Goal: Task Accomplishment & Management: Use online tool/utility

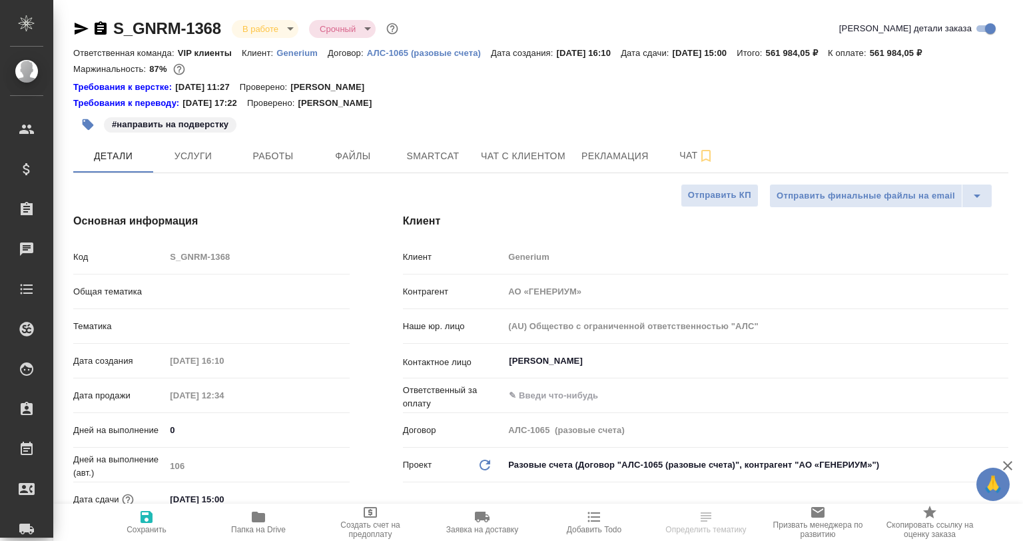
select select "RU"
type textarea "x"
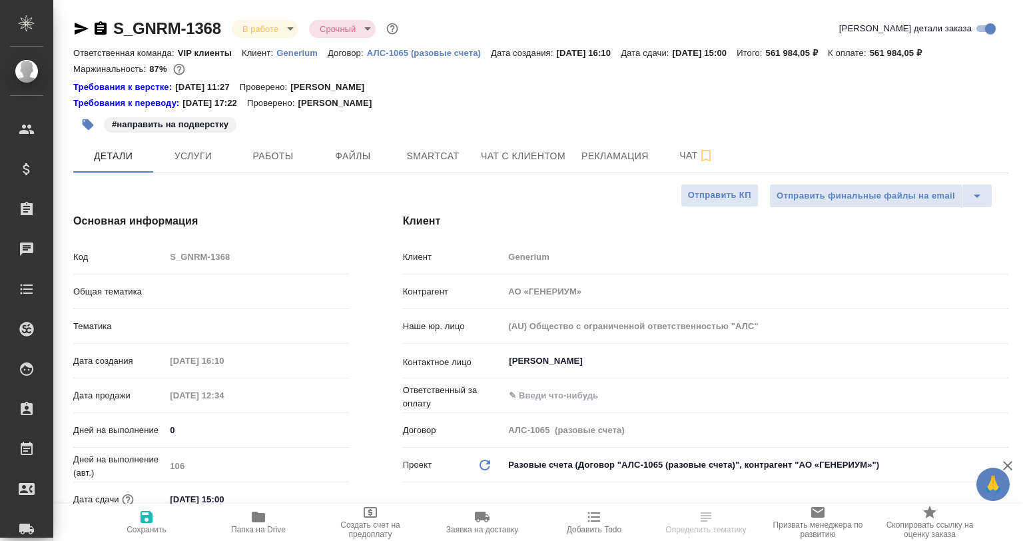
type textarea "x"
type input "Грабко Мария"
type input "VIP клиенты"
type input "Комаров Роман"
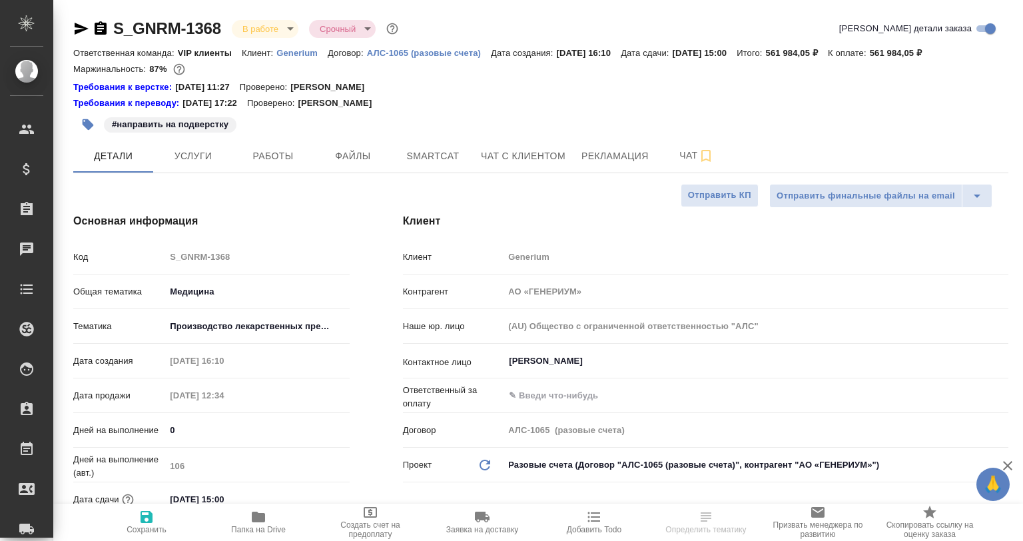
type textarea "x"
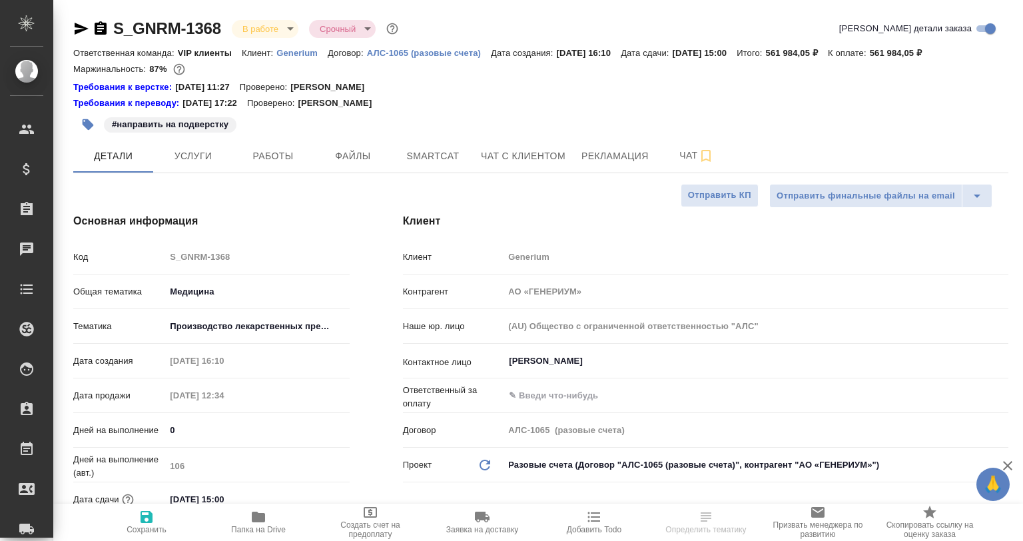
type textarea "x"
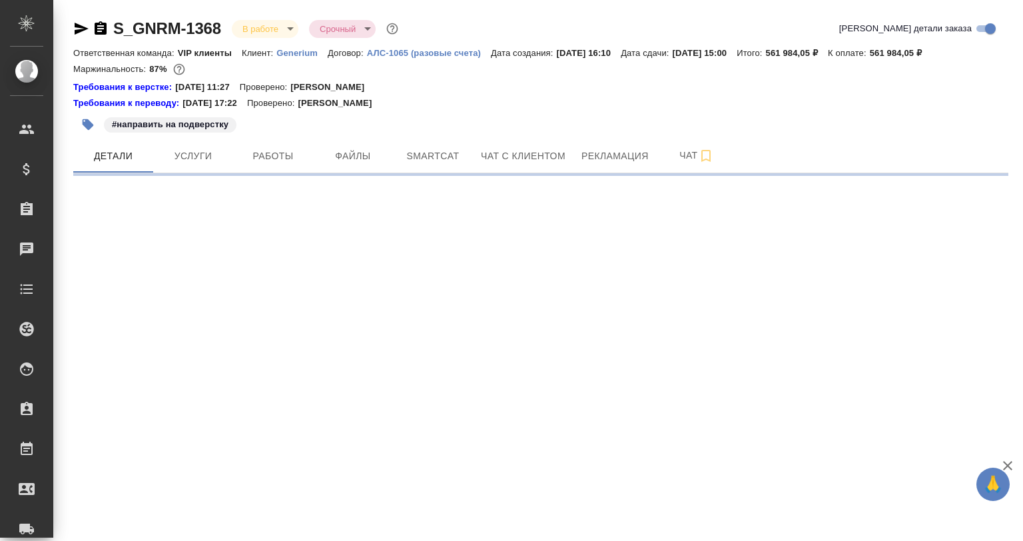
select select "RU"
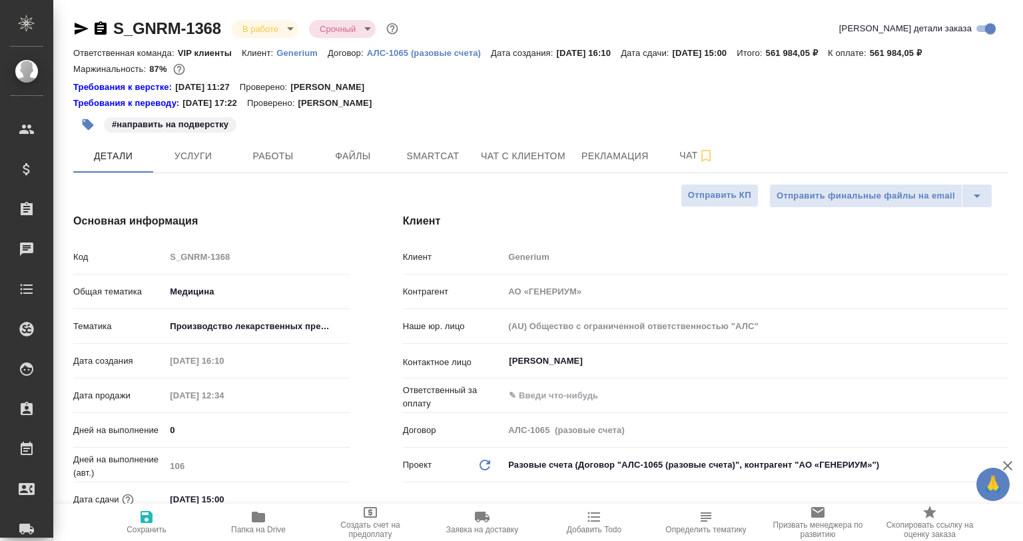
type textarea "x"
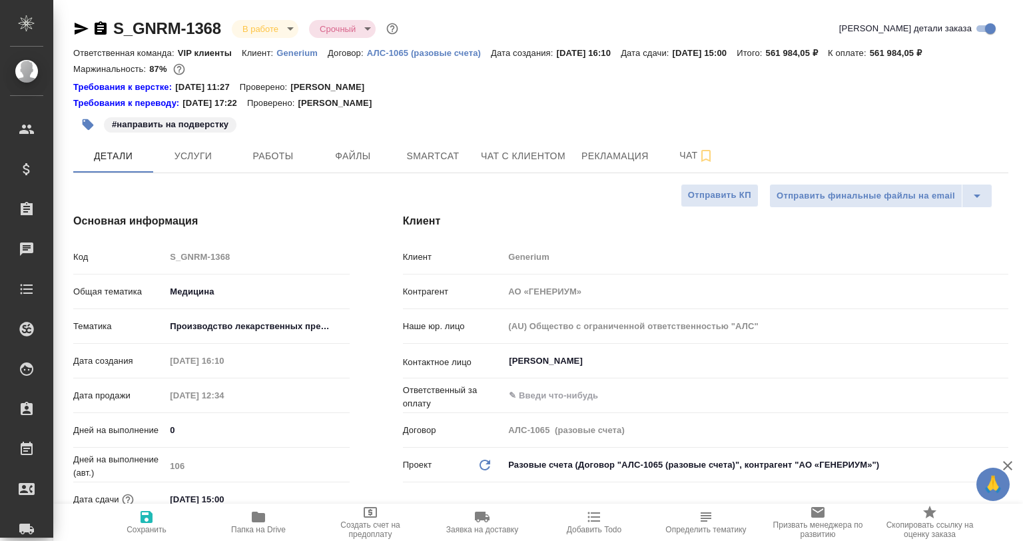
type textarea "x"
click at [257, 156] on span "Работы" at bounding box center [273, 156] width 64 height 17
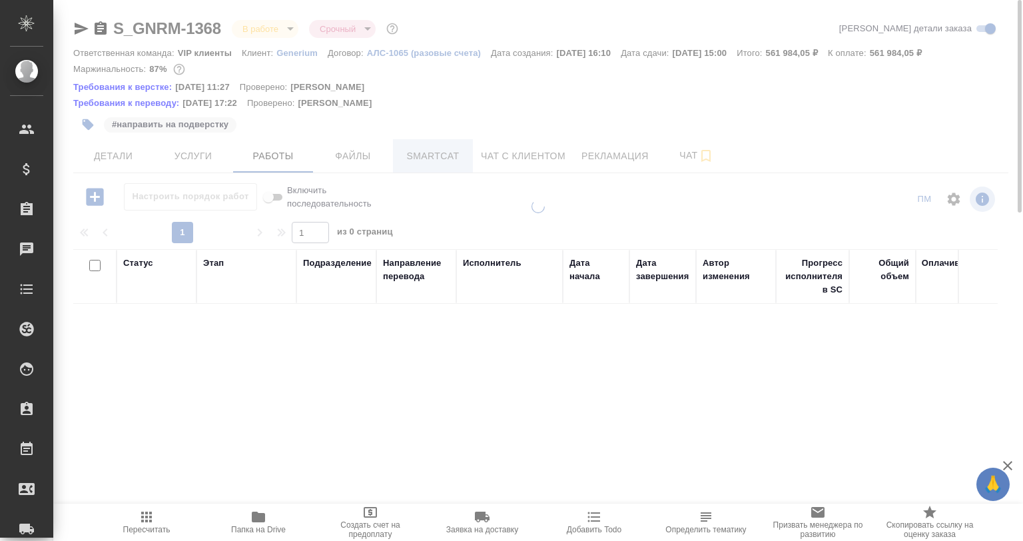
click at [438, 147] on button "Smartcat" at bounding box center [433, 155] width 80 height 33
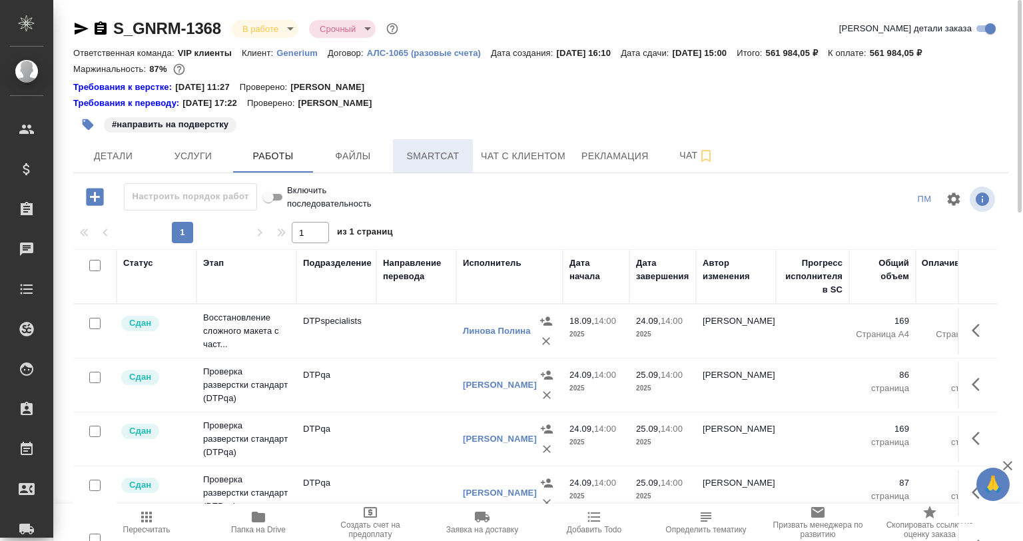
click at [433, 151] on span "Smartcat" at bounding box center [433, 156] width 64 height 17
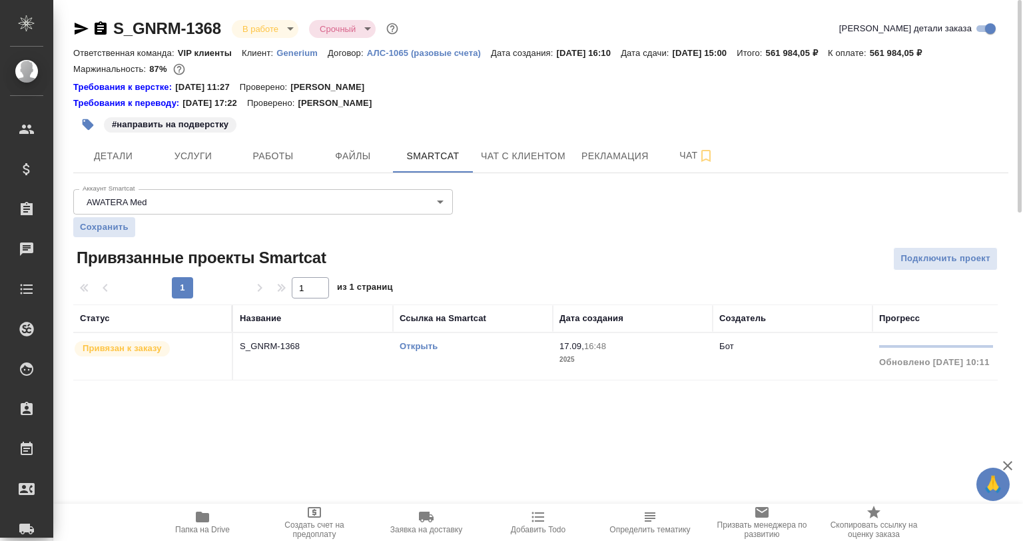
click at [408, 345] on link "Открыть" at bounding box center [419, 346] width 38 height 10
click at [297, 362] on td "S_GNRM-1368" at bounding box center [313, 356] width 160 height 47
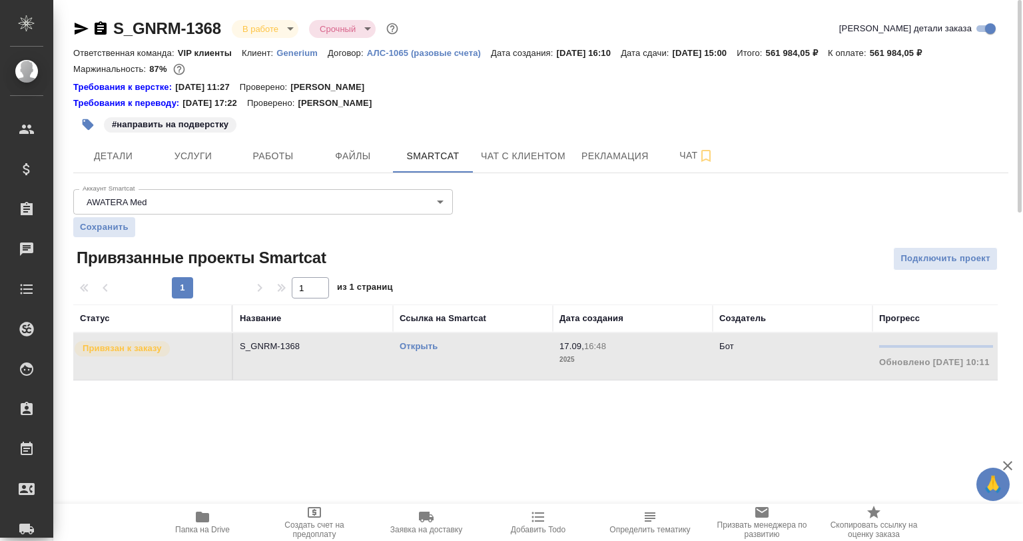
click at [291, 362] on td "S_GNRM-1368" at bounding box center [313, 356] width 160 height 47
click at [281, 344] on p "S_GNRM-1368" at bounding box center [313, 346] width 147 height 13
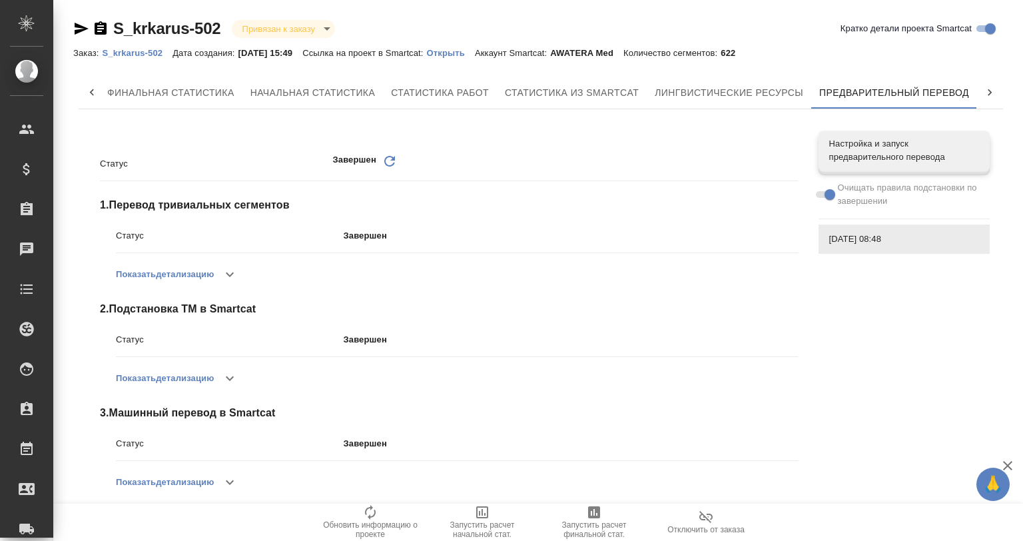
scroll to position [13, 0]
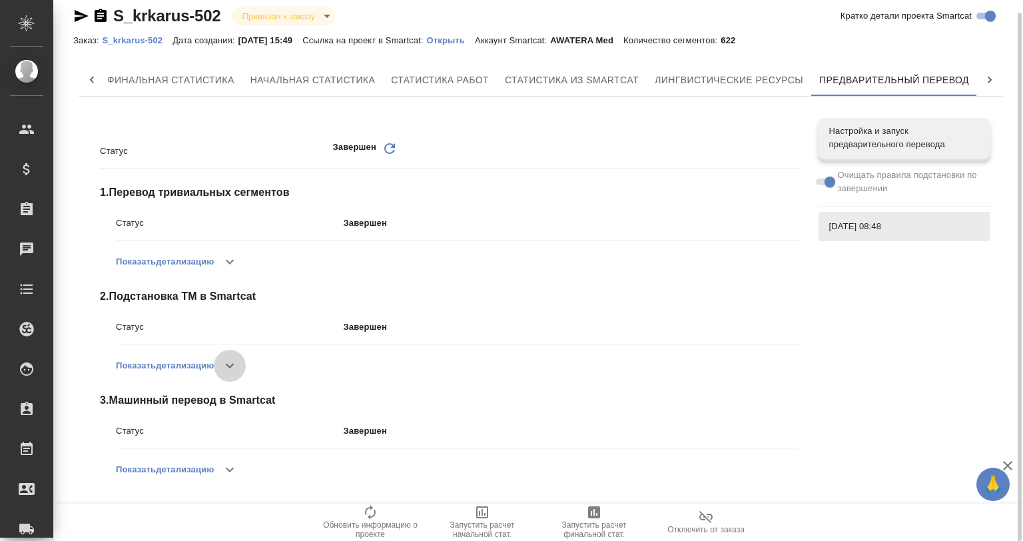
click at [227, 362] on icon "button" at bounding box center [230, 366] width 16 height 16
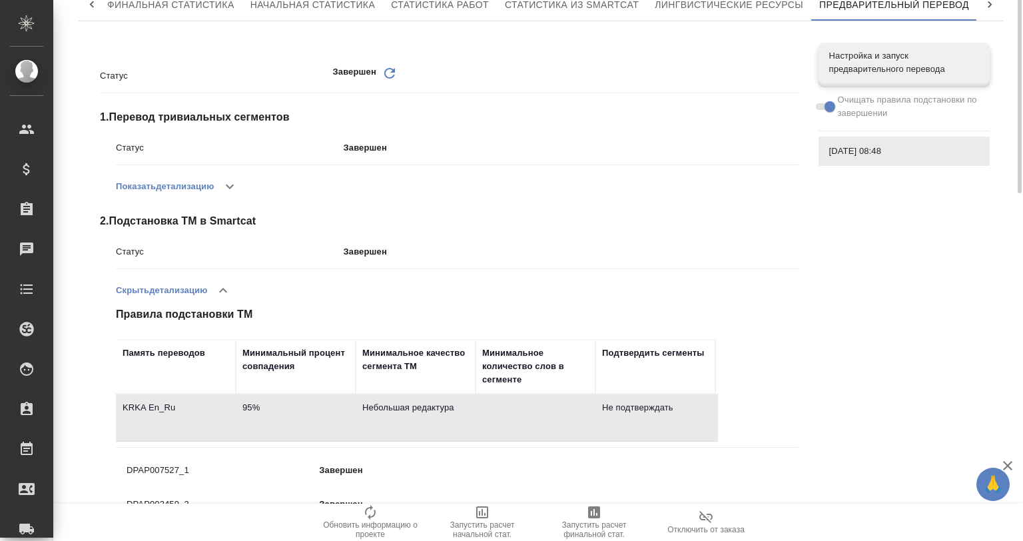
scroll to position [88, 0]
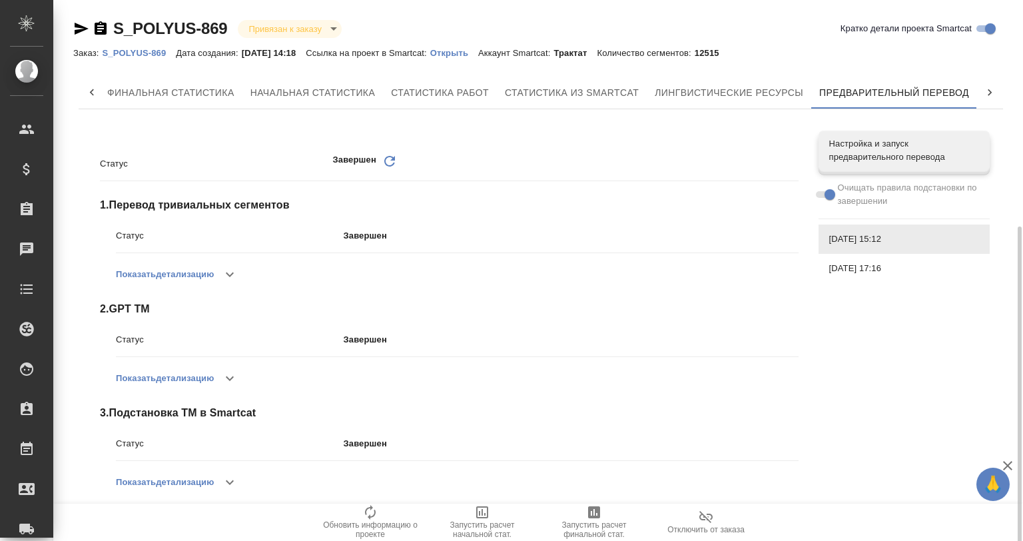
scroll to position [133, 0]
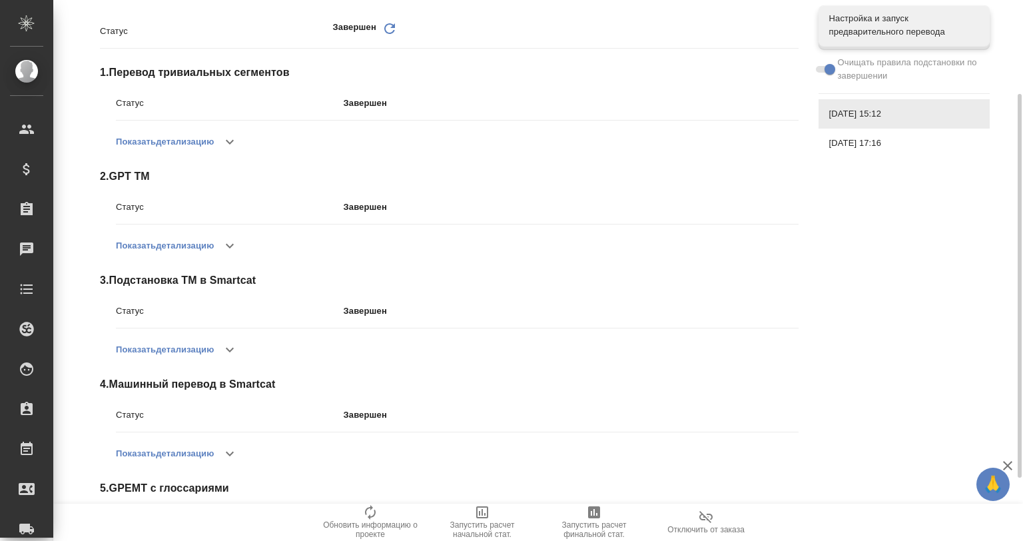
click at [237, 336] on button "button" at bounding box center [230, 350] width 32 height 32
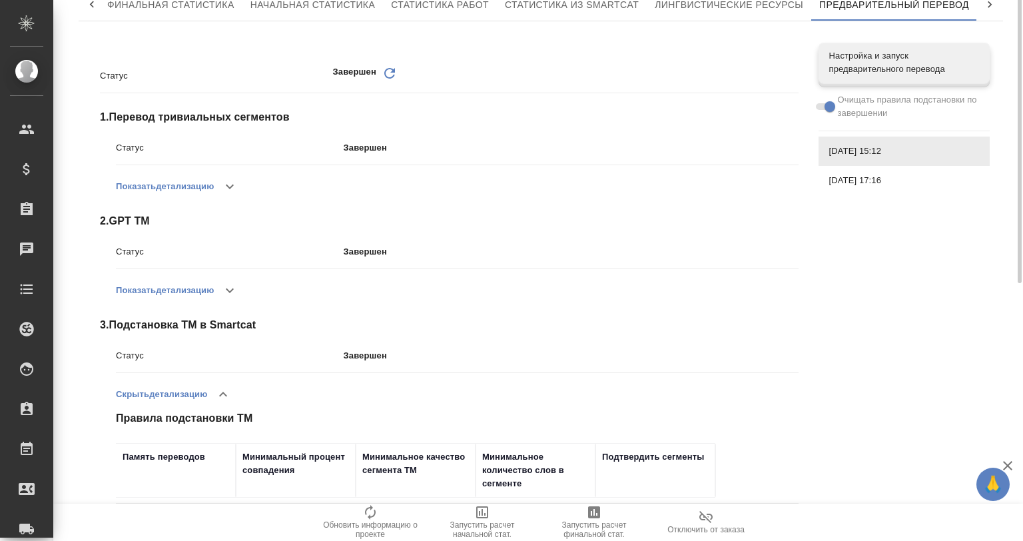
scroll to position [0, 0]
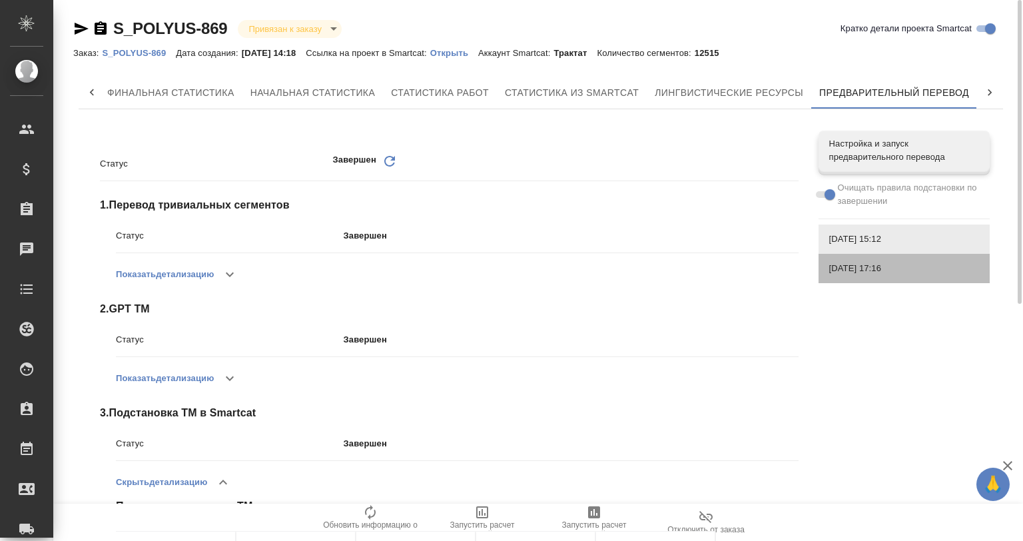
click at [908, 267] on span "16.09.2025, 17:16" at bounding box center [905, 268] width 150 height 13
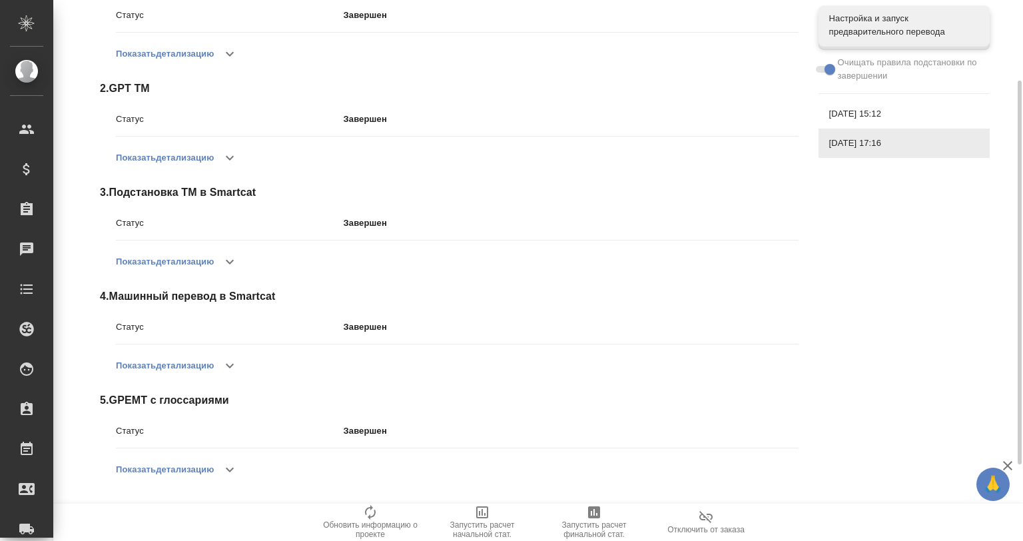
scroll to position [176, 0]
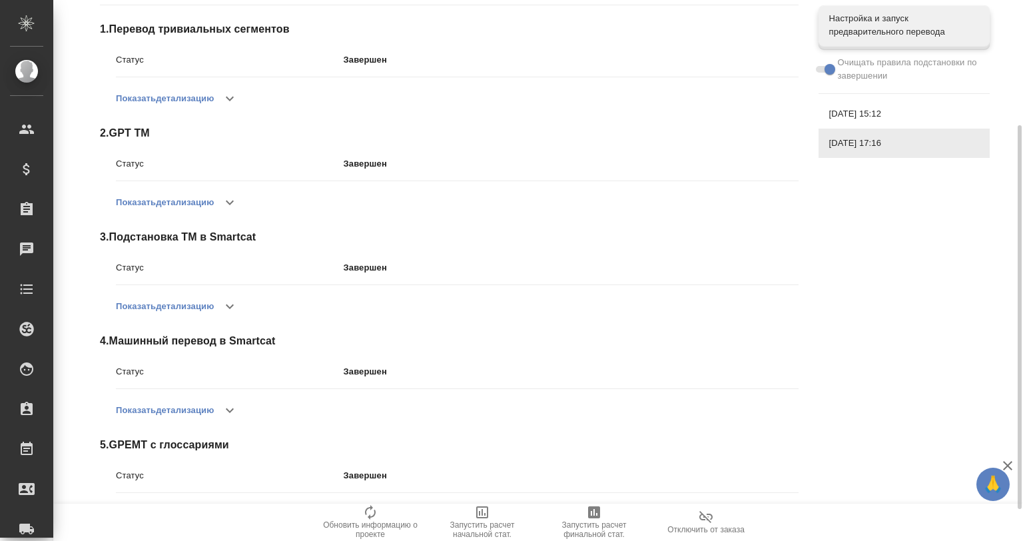
click at [224, 317] on button "button" at bounding box center [230, 307] width 32 height 32
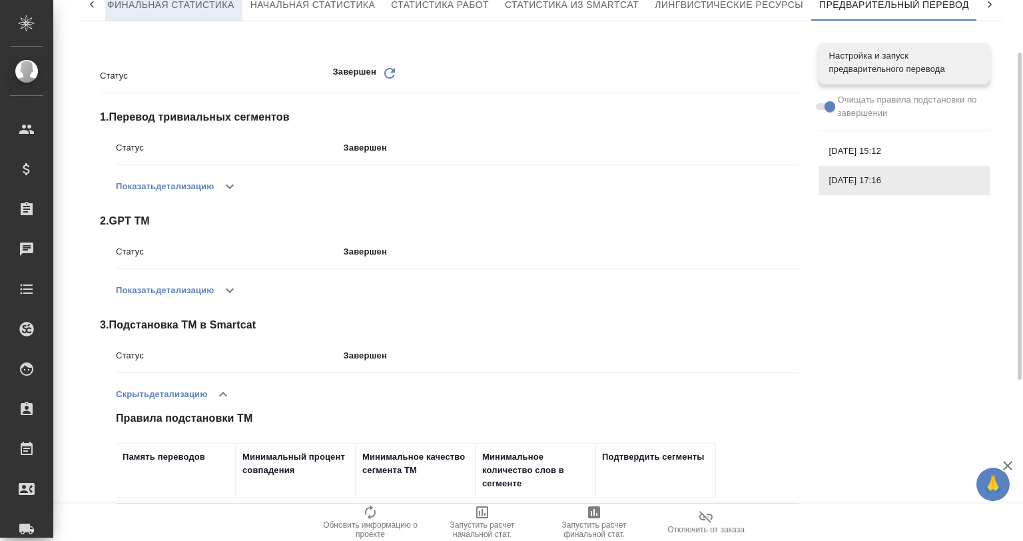
scroll to position [0, 0]
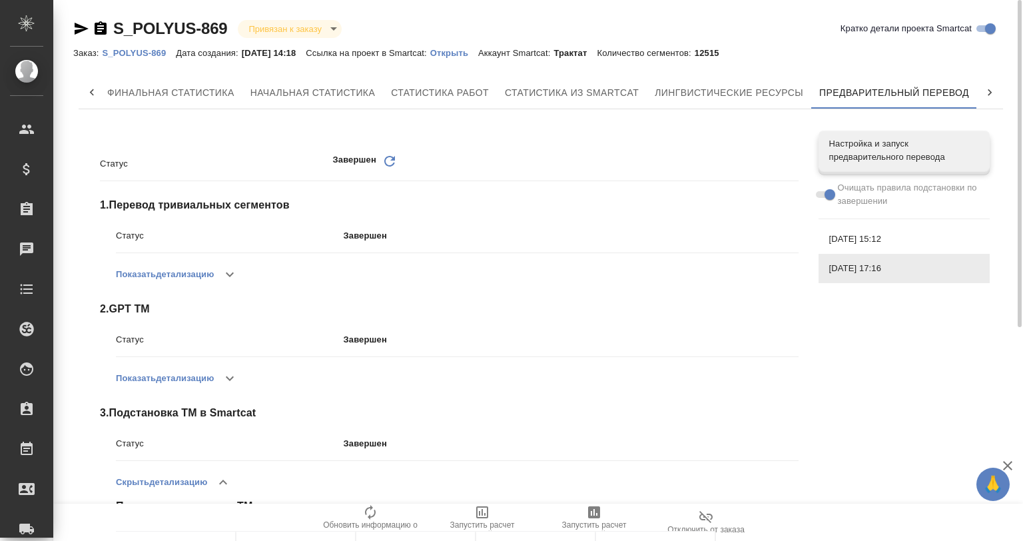
click at [67, 25] on div "S_POLYUS-869 Привязан к заказу linkedToOrder Кратко детали проекта Smartcat Зак…" at bounding box center [541, 447] width 950 height 894
click at [72, 25] on div "S_POLYUS-869 Привязан к заказу linkedToOrder Кратко детали проекта Smartcat Зак…" at bounding box center [541, 447] width 950 height 894
click at [78, 28] on icon "button" at bounding box center [81, 29] width 16 height 16
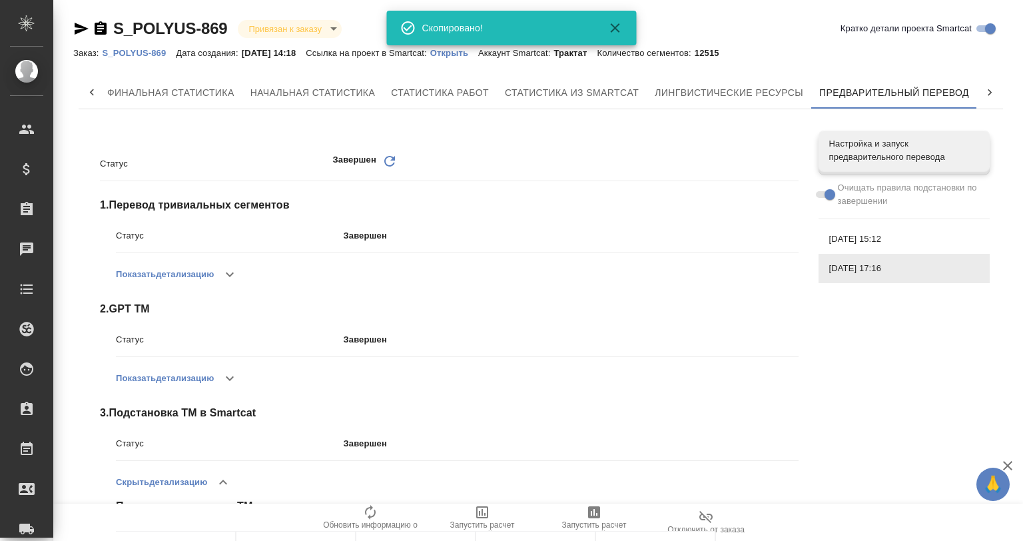
click at [611, 21] on icon "button" at bounding box center [616, 28] width 16 height 16
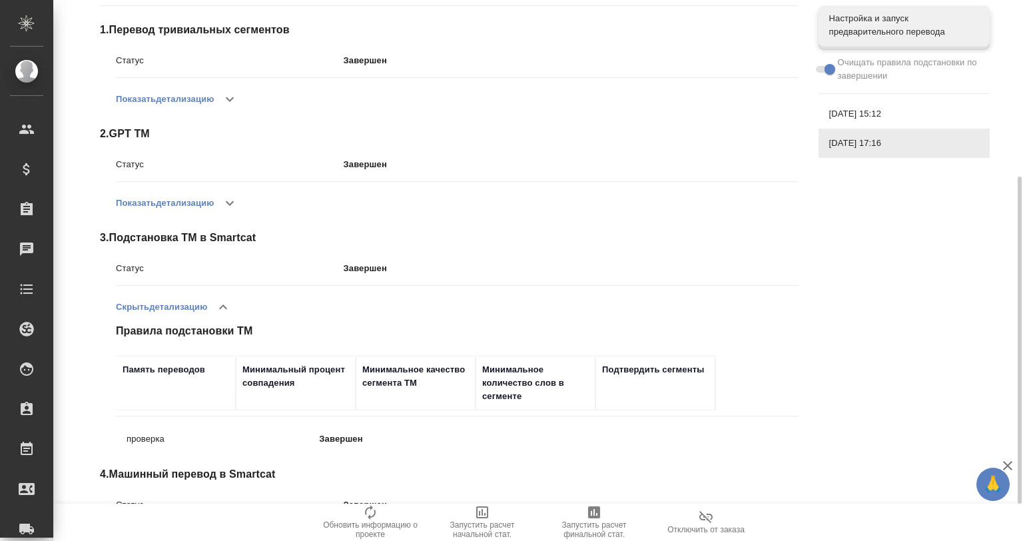
scroll to position [308, 0]
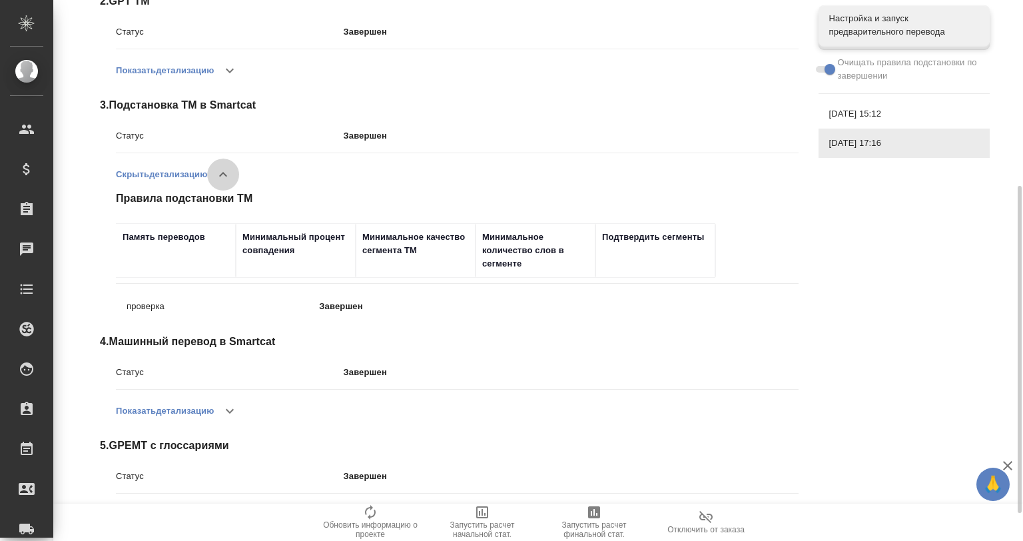
click at [223, 165] on button "button" at bounding box center [223, 175] width 32 height 32
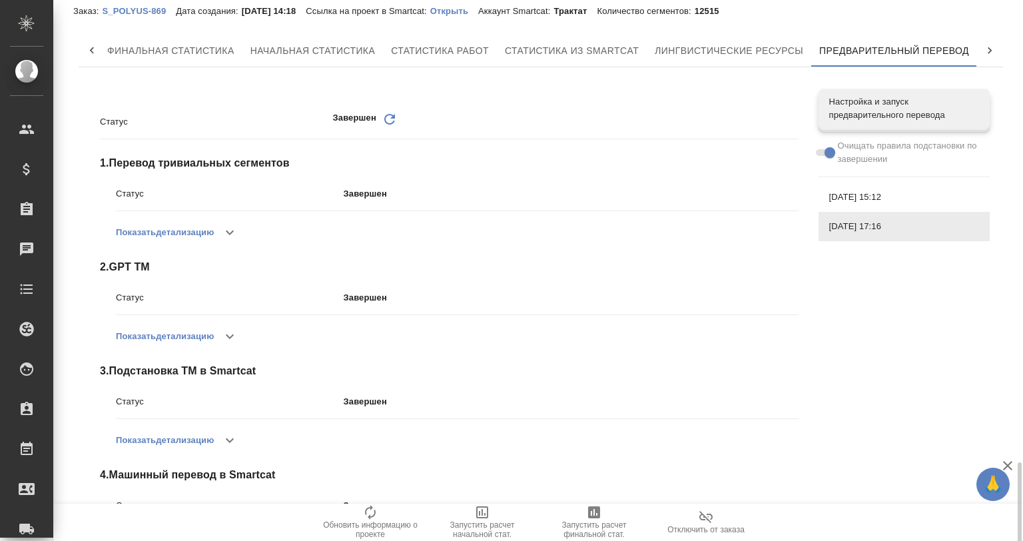
scroll to position [0, 0]
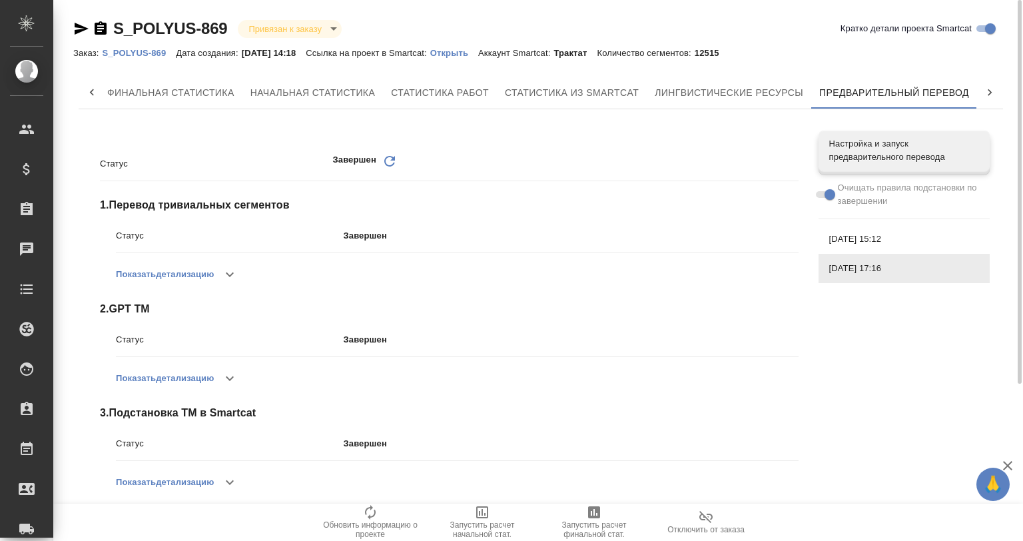
click at [860, 240] on span "19.09.2025, 15:12" at bounding box center [905, 239] width 150 height 13
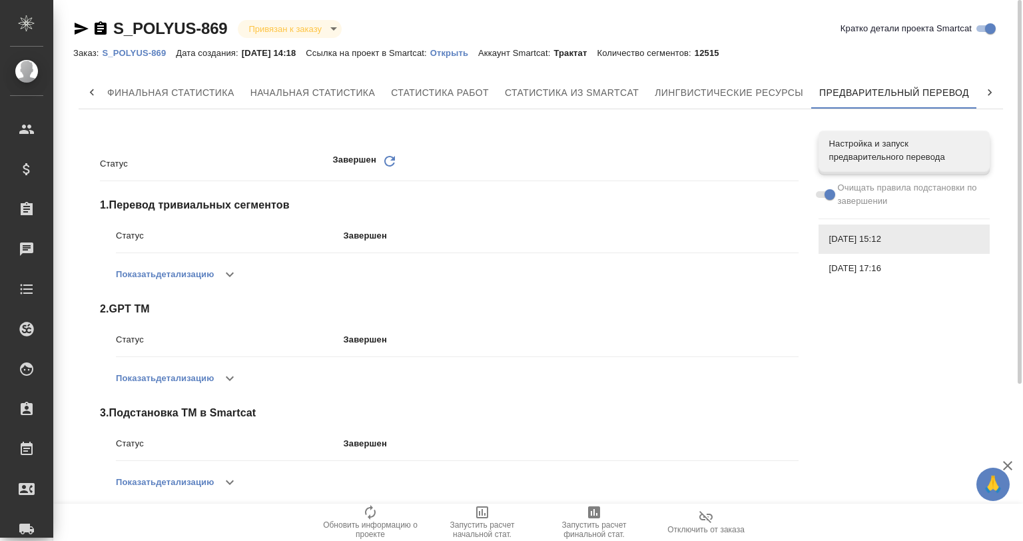
click at [881, 319] on div "Статус Завершен Обновить 1 . Перевод тривиальных сегментов Статус Завершен Пока…" at bounding box center [541, 429] width 925 height 618
click at [600, 281] on div "Показать детализацию" at bounding box center [457, 275] width 683 height 32
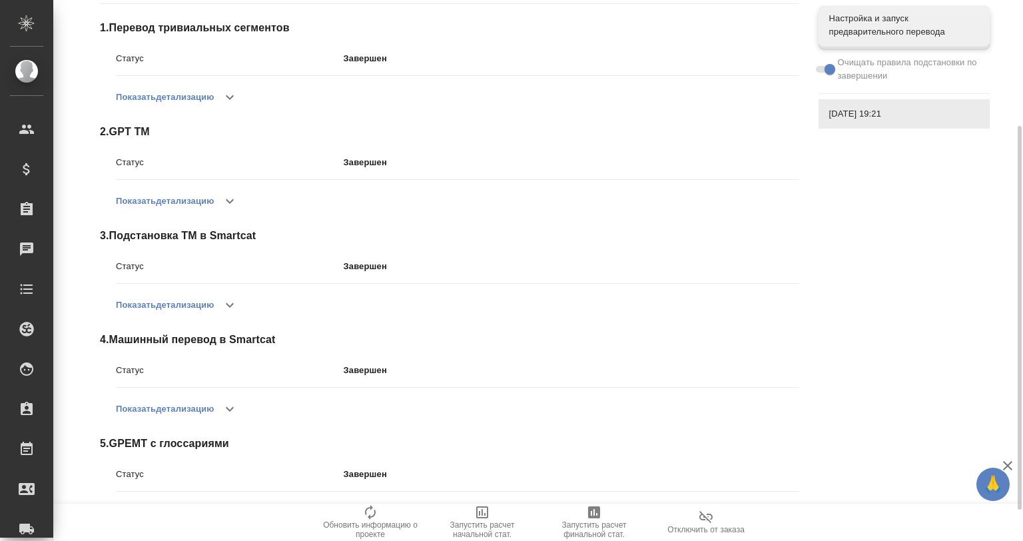
scroll to position [221, 0]
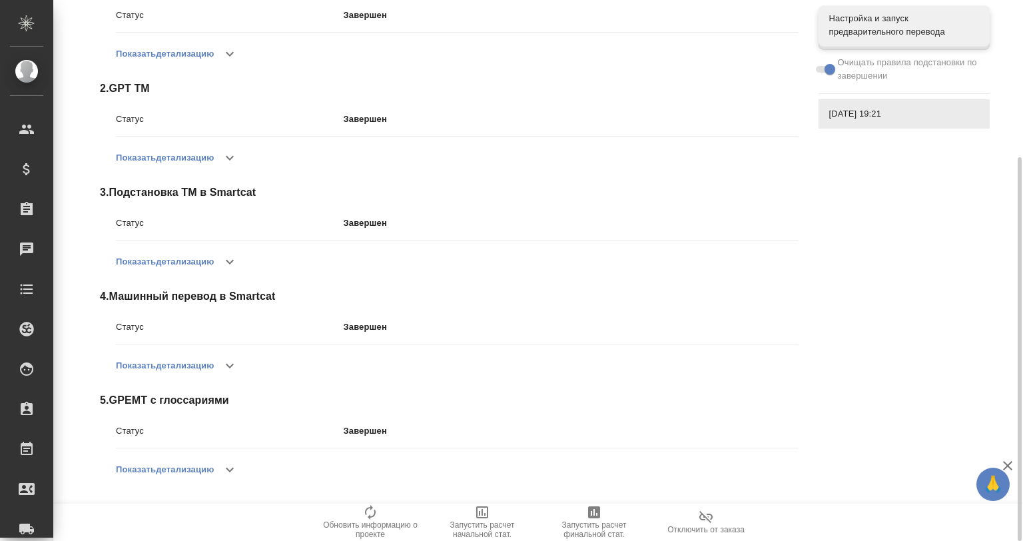
click at [217, 358] on div "Показать детализацию" at bounding box center [457, 366] width 683 height 32
click at [231, 369] on icon "button" at bounding box center [230, 366] width 16 height 16
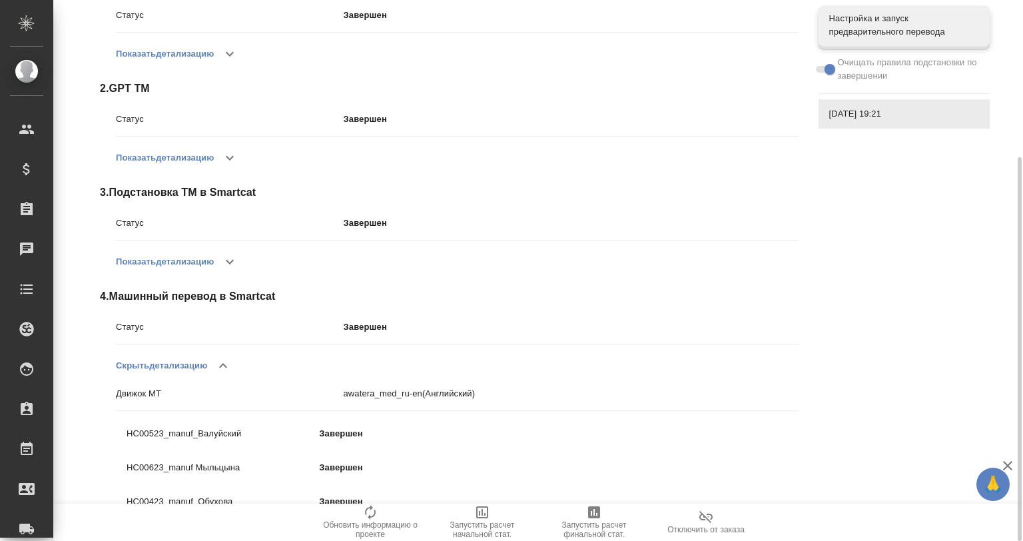
scroll to position [391, 0]
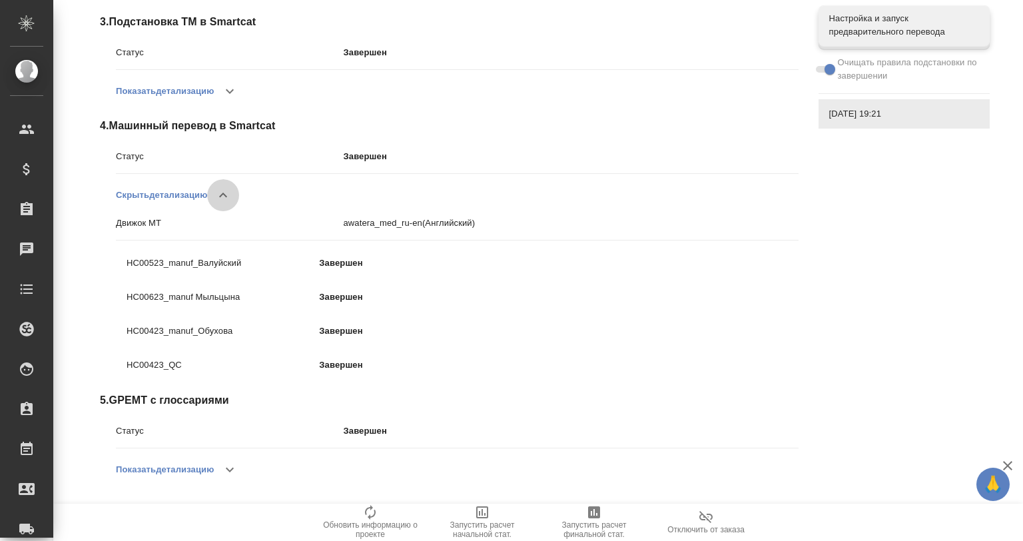
click at [230, 193] on icon "button" at bounding box center [223, 195] width 16 height 16
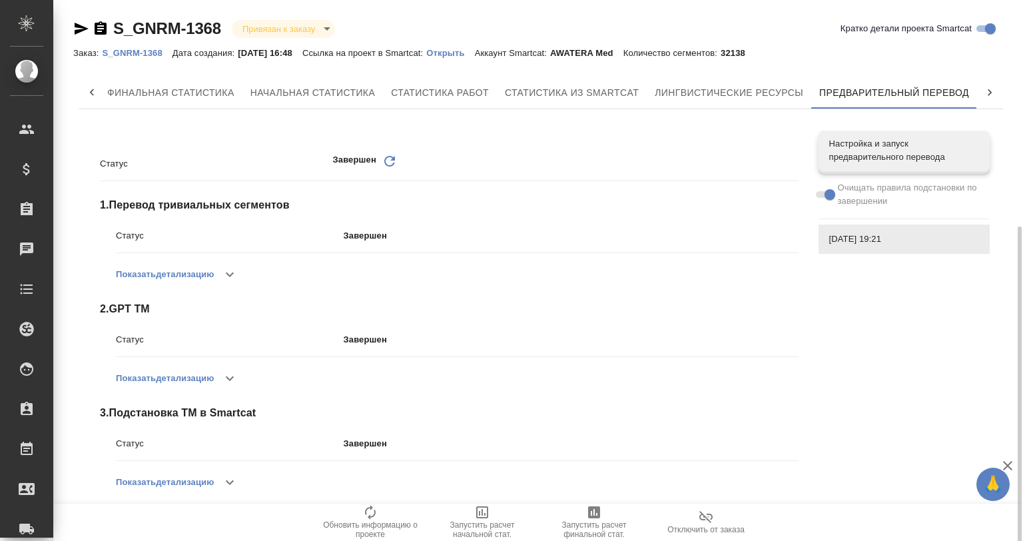
scroll to position [221, 0]
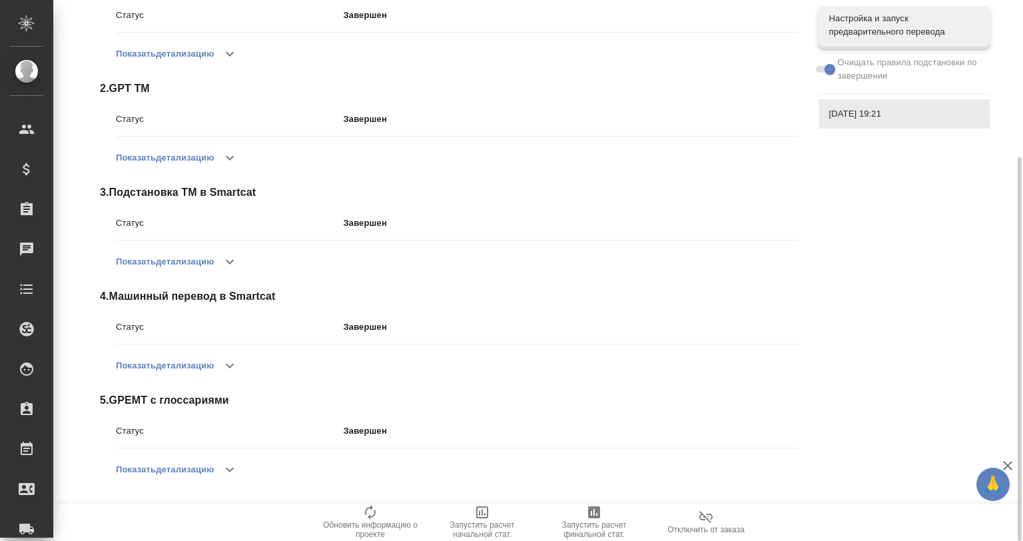
click at [232, 235] on div "Статус Завершен" at bounding box center [457, 228] width 683 height 35
click at [232, 248] on button "button" at bounding box center [230, 262] width 32 height 32
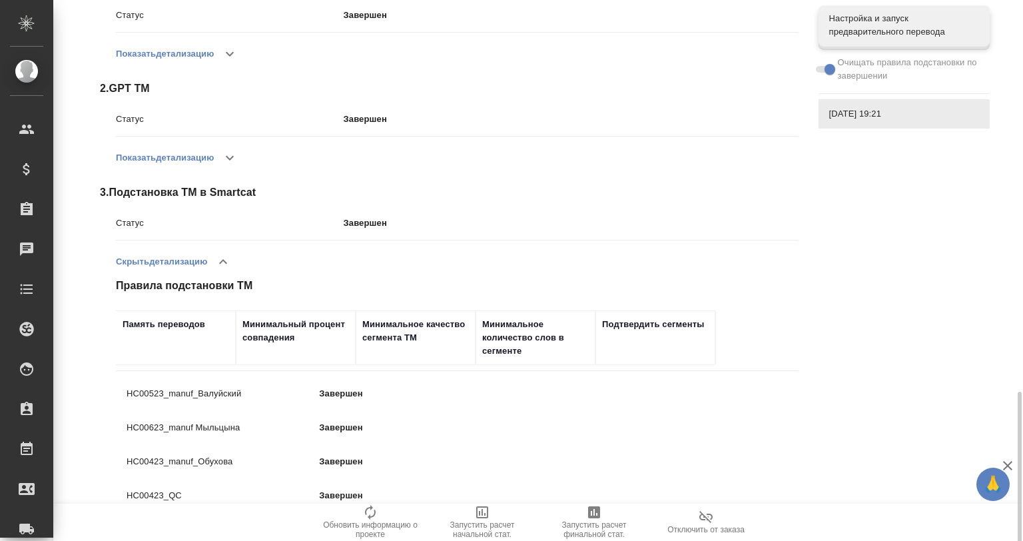
scroll to position [397, 0]
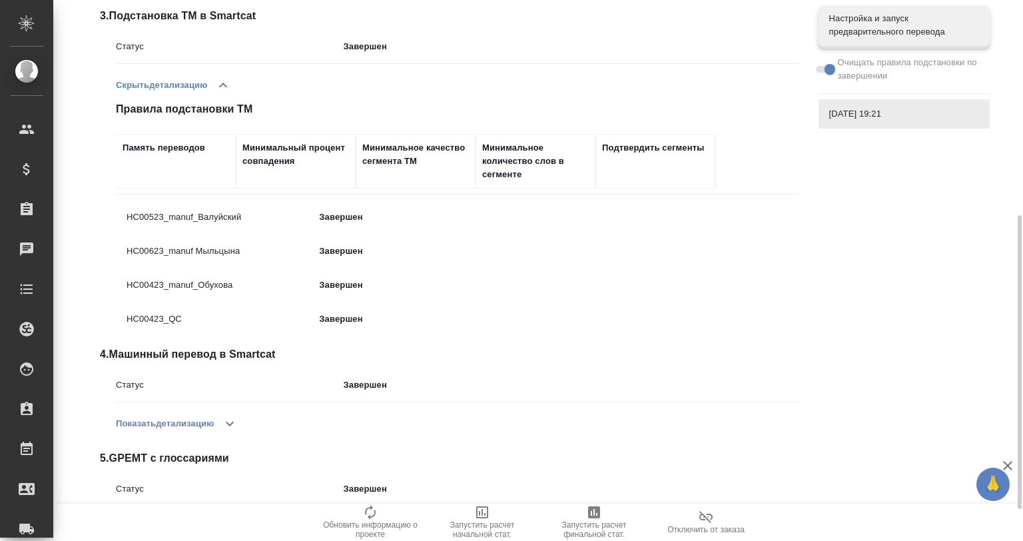
click at [181, 180] on div "Память переводов" at bounding box center [176, 161] width 107 height 40
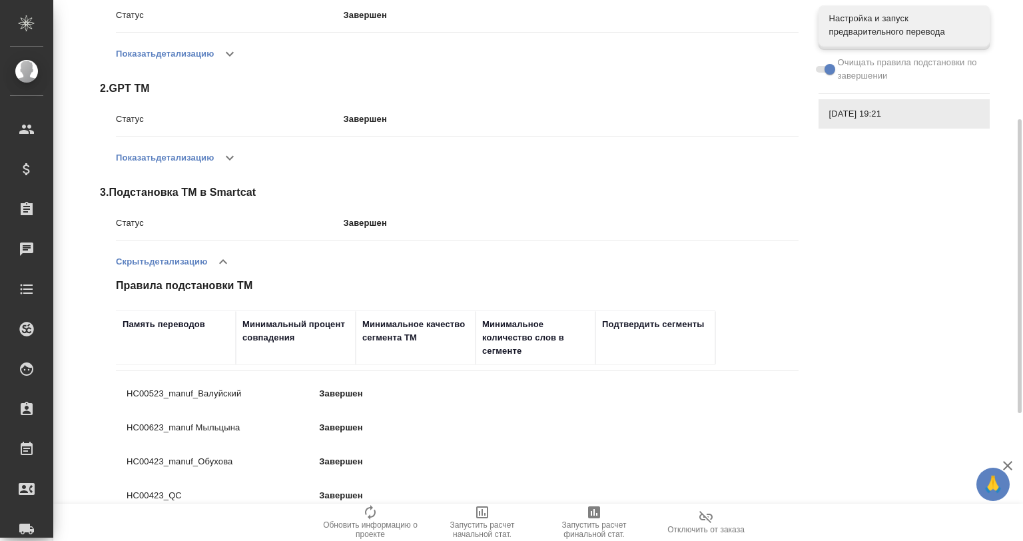
scroll to position [0, 0]
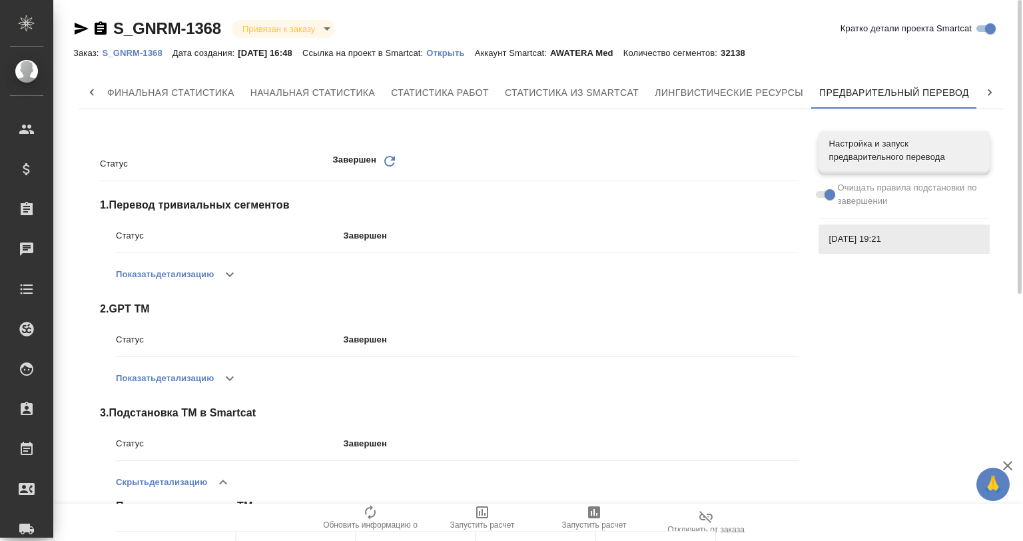
click at [75, 27] on icon "button" at bounding box center [81, 29] width 16 height 16
